Goal: Navigation & Orientation: Find specific page/section

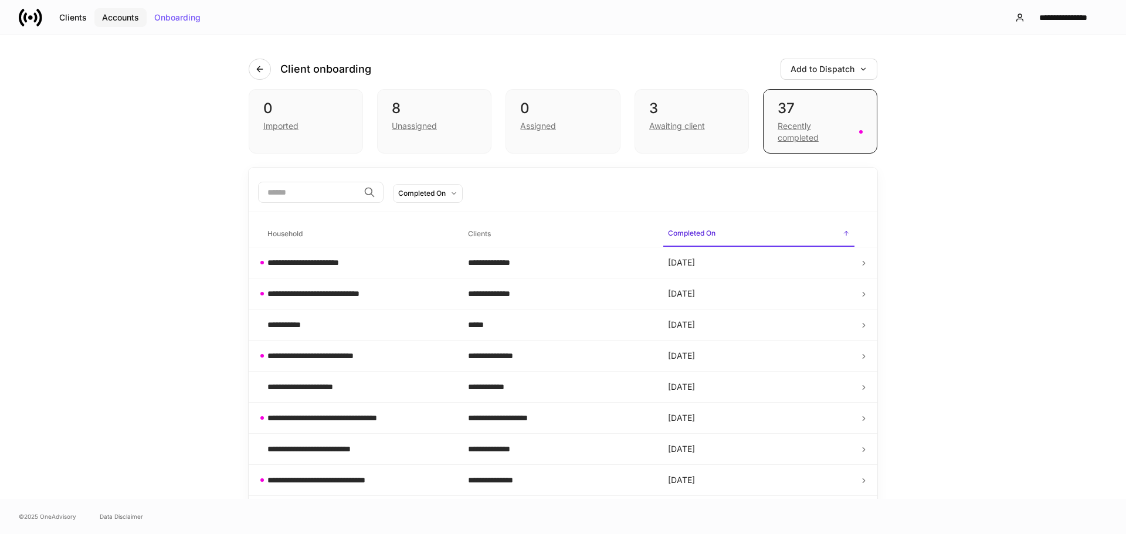
click at [120, 18] on div "Accounts" at bounding box center [120, 17] width 37 height 8
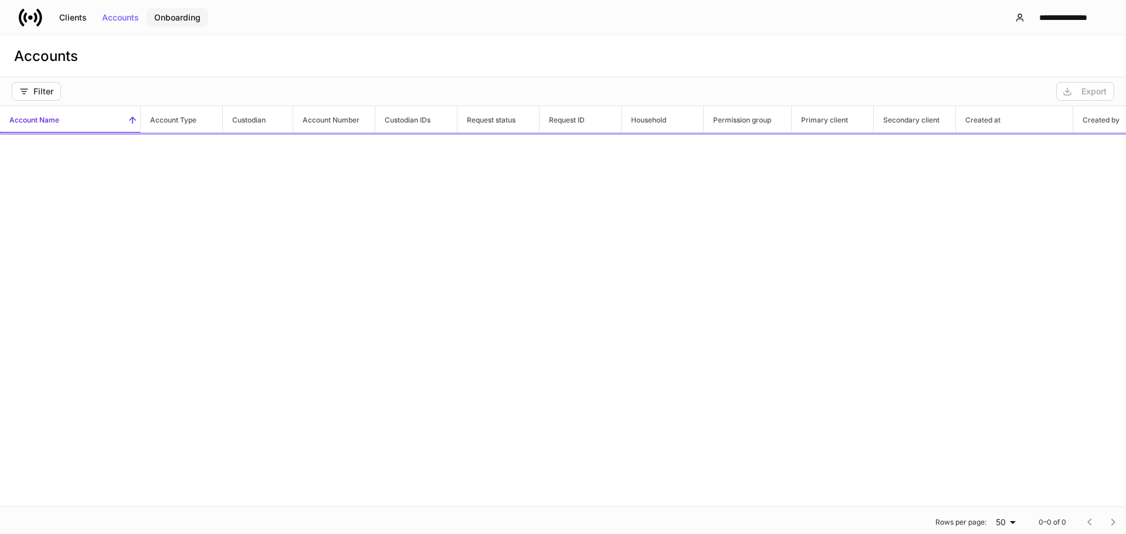
click at [174, 16] on div "Onboarding" at bounding box center [177, 17] width 46 height 8
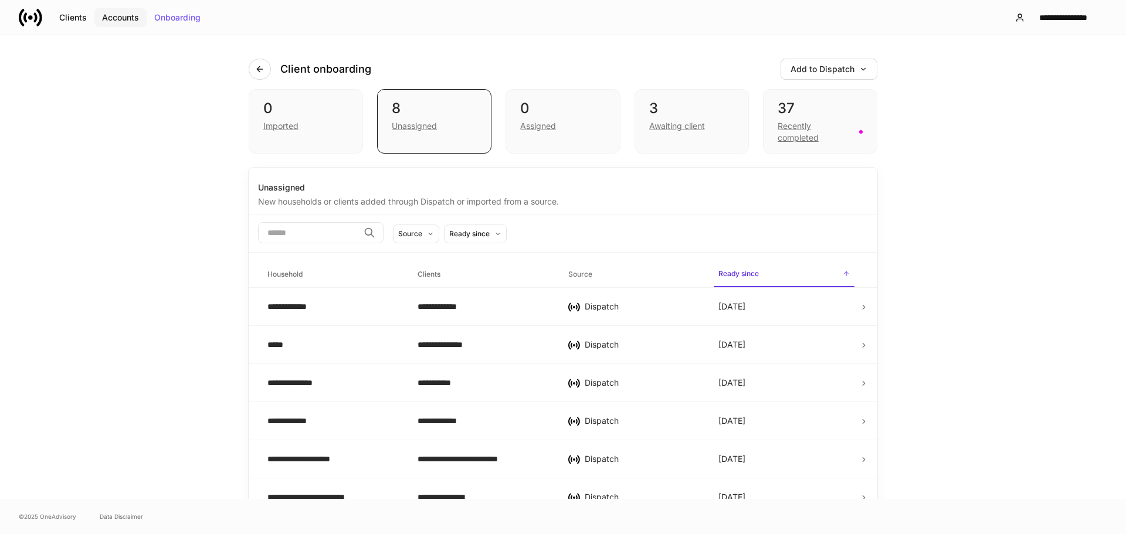
click at [124, 16] on div "Accounts" at bounding box center [120, 17] width 37 height 8
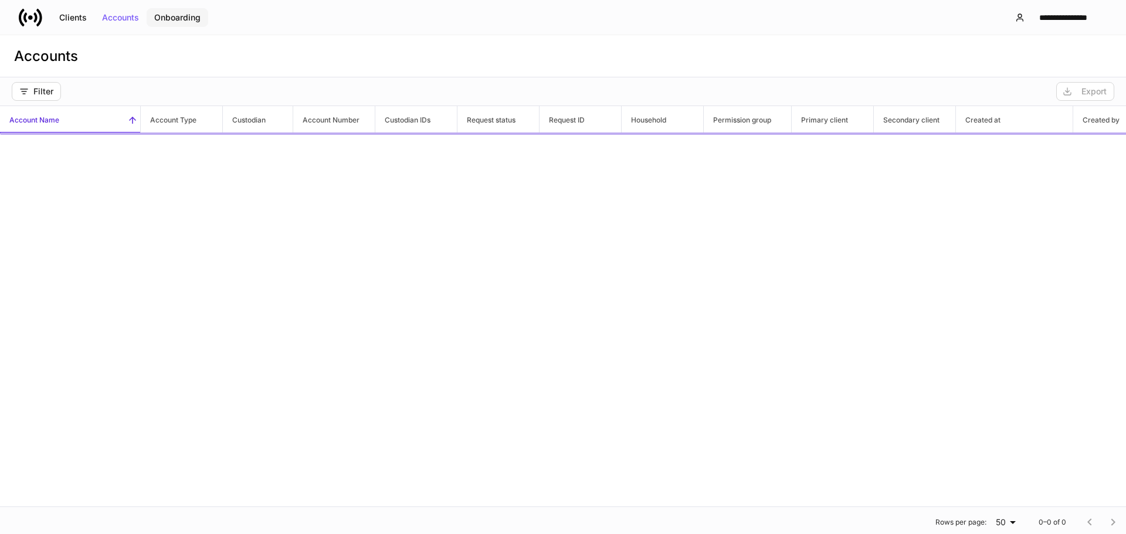
click at [188, 17] on div "Onboarding" at bounding box center [177, 17] width 46 height 8
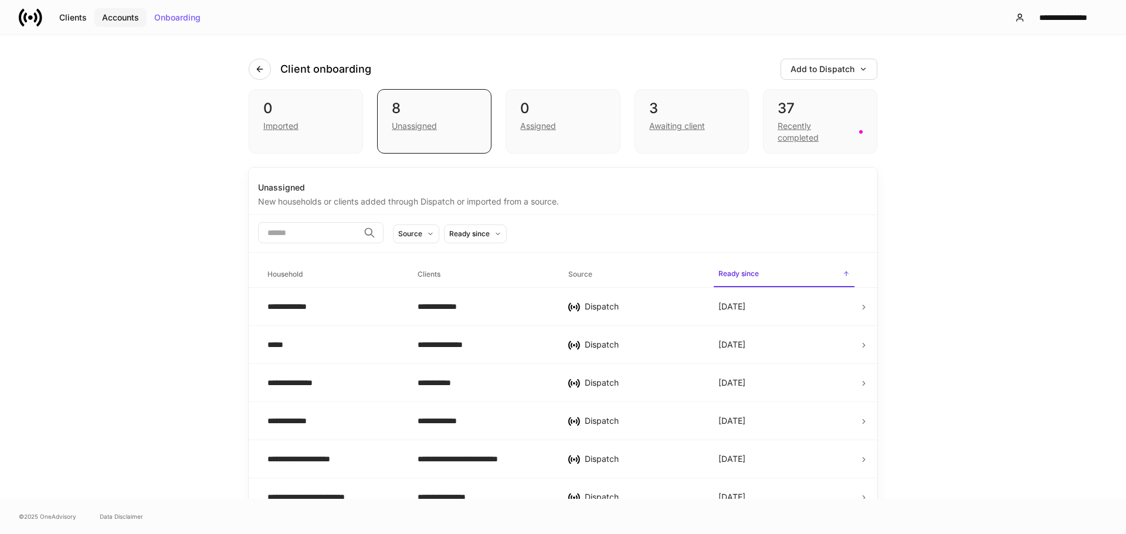
click at [116, 17] on div "Accounts" at bounding box center [120, 17] width 37 height 8
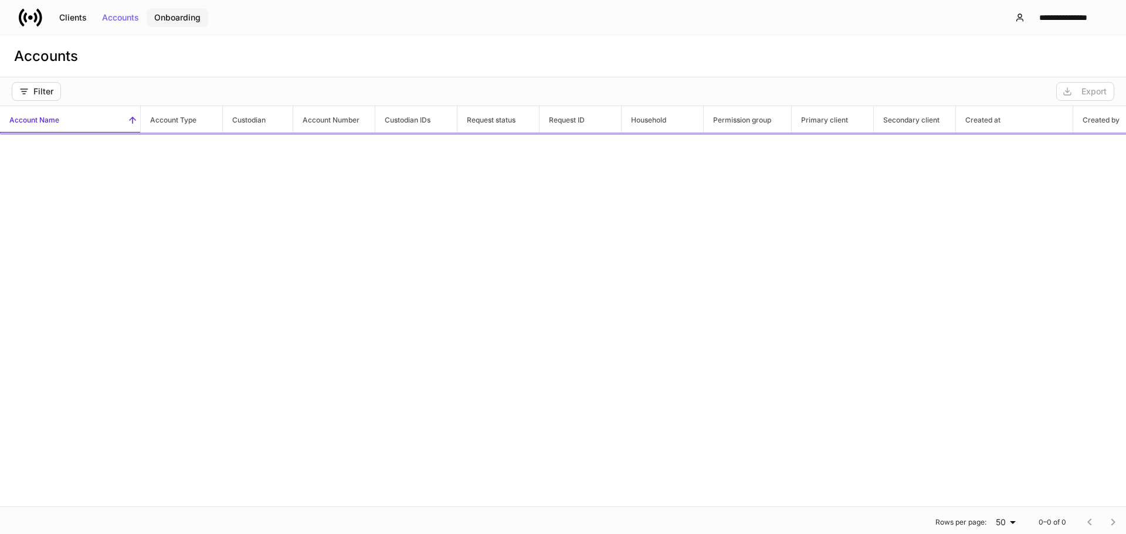
click at [180, 13] on div "Onboarding" at bounding box center [177, 17] width 46 height 8
